Goal: Find specific page/section: Find specific page/section

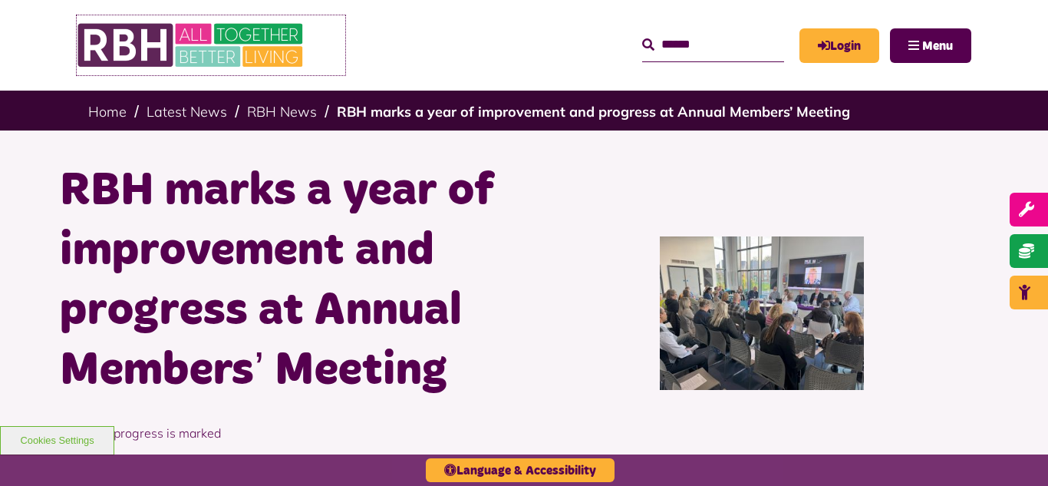
click at [168, 37] on img at bounding box center [192, 45] width 230 height 60
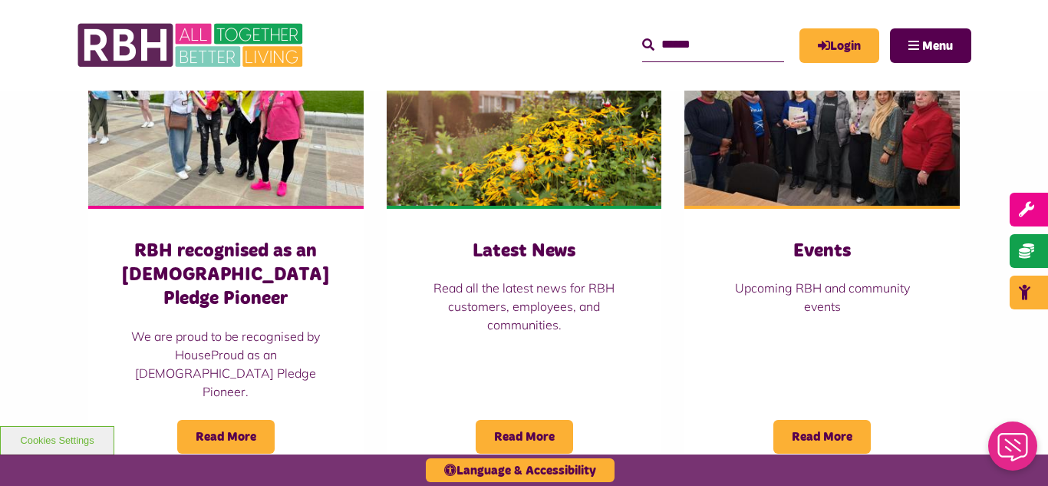
scroll to position [1136, 0]
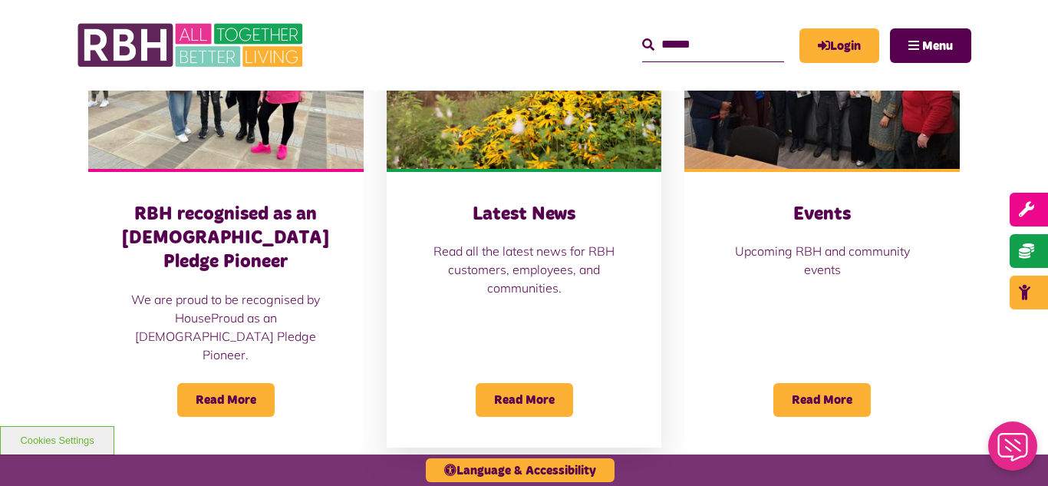
click at [488, 102] on img at bounding box center [525, 83] width 276 height 172
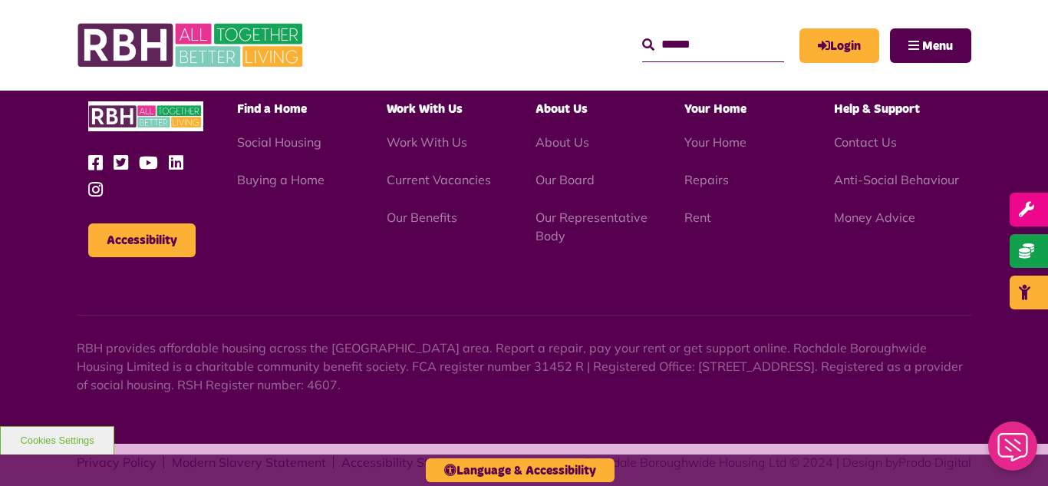
scroll to position [2183, 0]
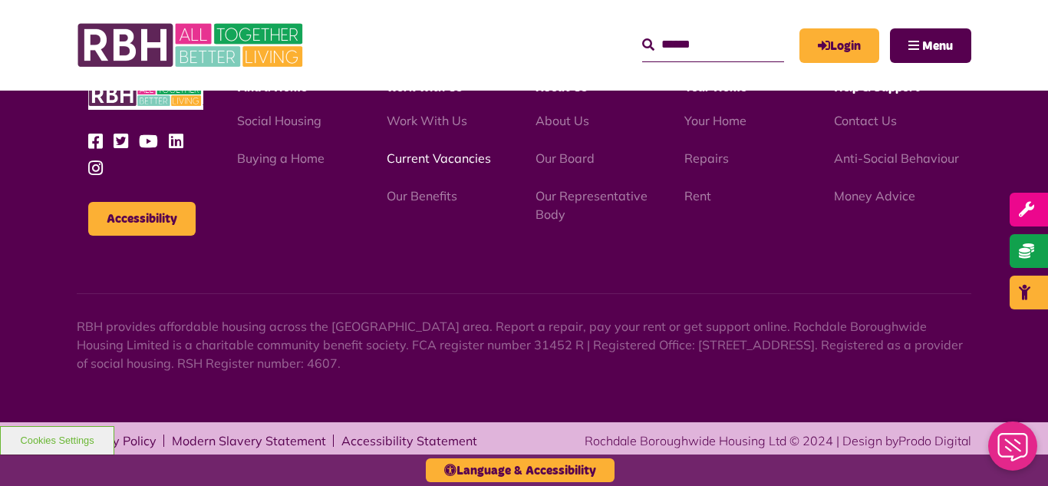
click at [424, 158] on link "Current Vacancies" at bounding box center [439, 157] width 104 height 15
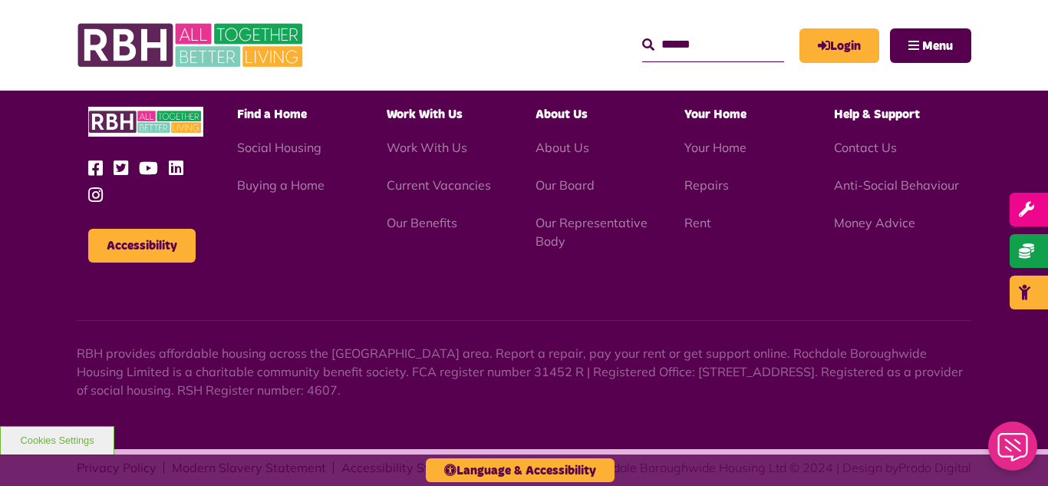
scroll to position [1803, 0]
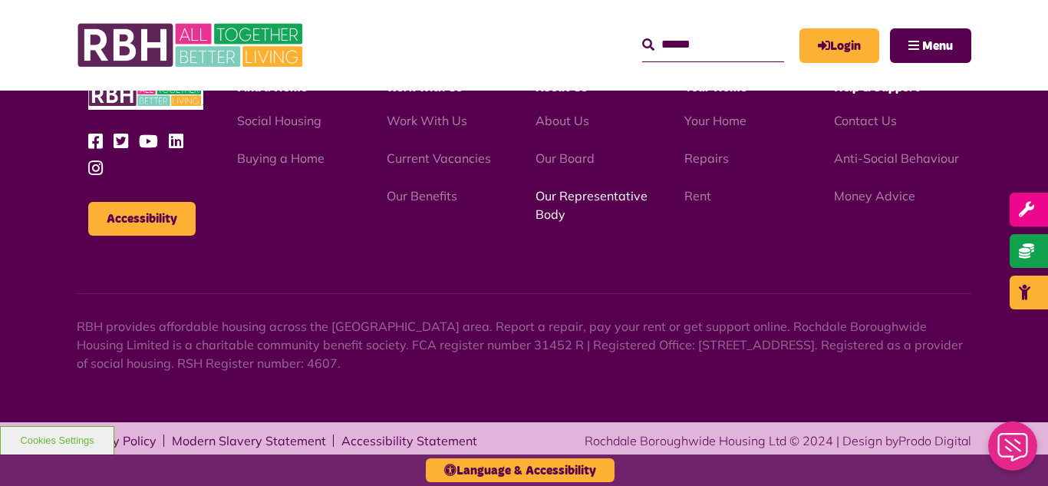
click at [562, 195] on link "Our Representative Body" at bounding box center [592, 205] width 112 height 34
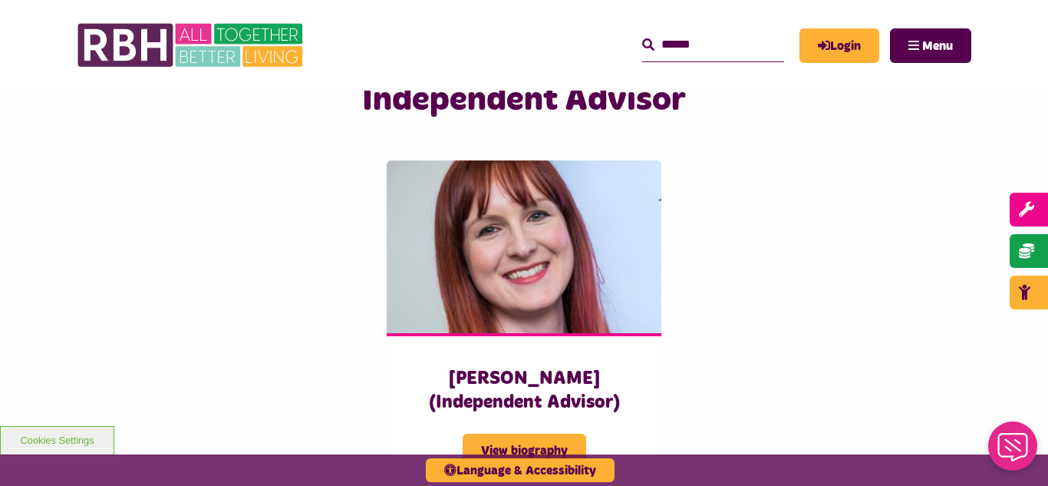
scroll to position [3776, 0]
